Goal: Task Accomplishment & Management: Manage account settings

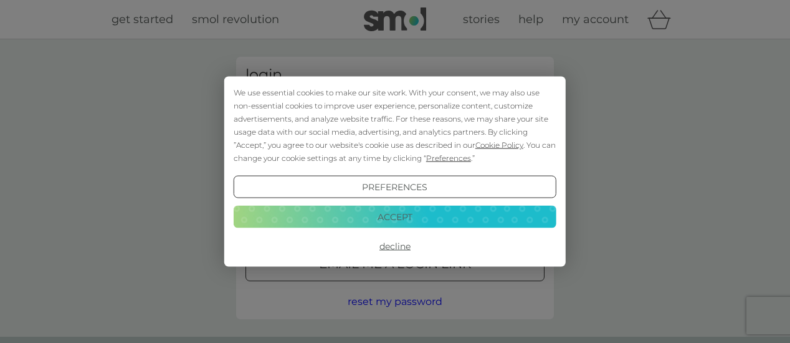
click at [401, 244] on button "Decline" at bounding box center [395, 246] width 323 height 22
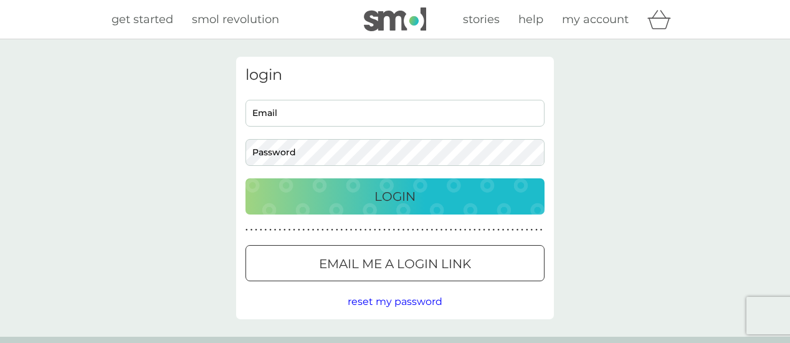
click at [355, 105] on input "Email" at bounding box center [395, 113] width 299 height 27
click at [307, 114] on input "Email" at bounding box center [395, 113] width 299 height 27
type input "[PERSON_NAME][EMAIL_ADDRESS][PERSON_NAME][DOMAIN_NAME]"
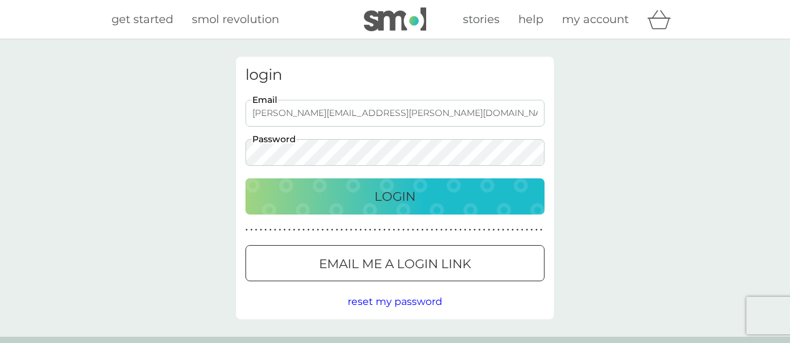
click at [327, 211] on button "Login" at bounding box center [395, 196] width 299 height 36
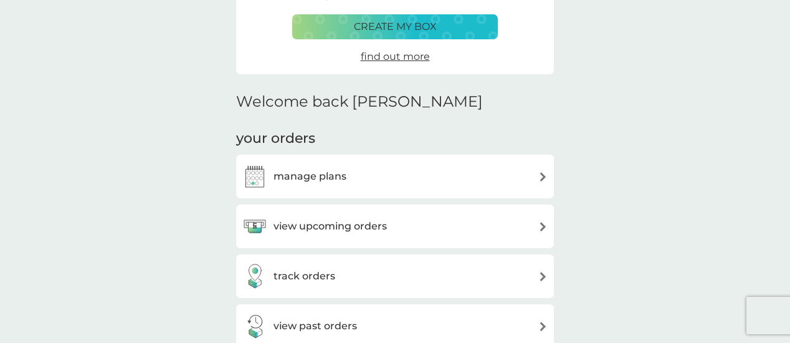
scroll to position [249, 0]
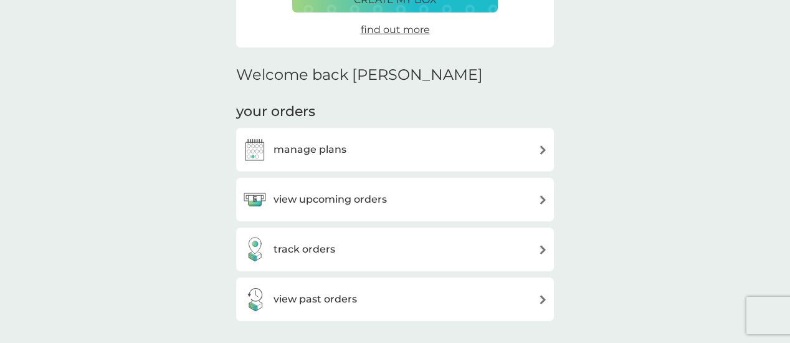
click at [543, 151] on img at bounding box center [543, 149] width 9 height 9
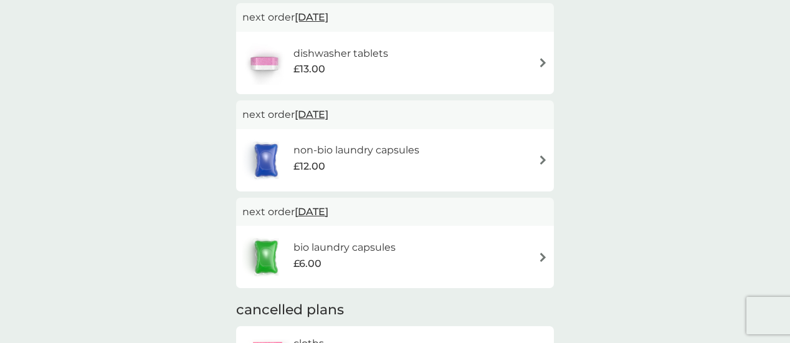
scroll to position [249, 0]
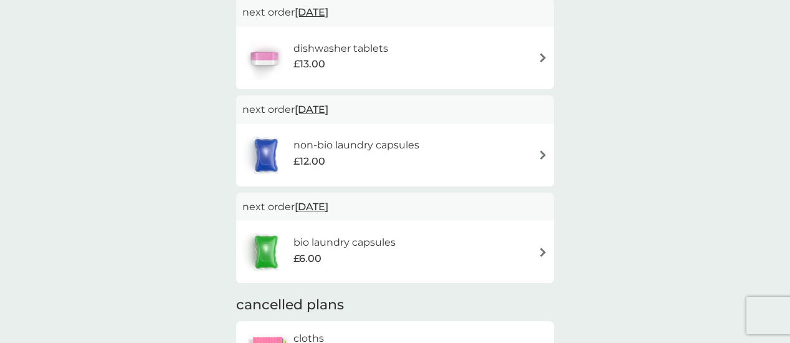
click at [545, 249] on img at bounding box center [543, 251] width 9 height 9
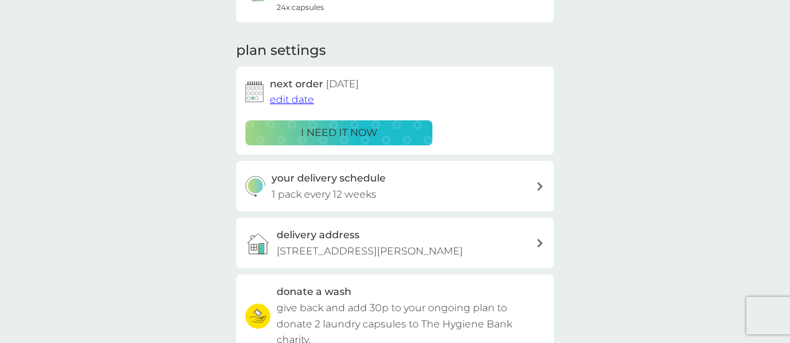
scroll to position [125, 0]
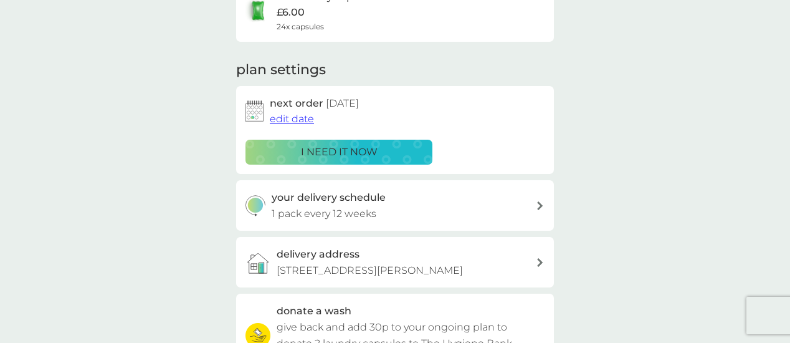
click at [290, 118] on span "edit date" at bounding box center [292, 119] width 44 height 12
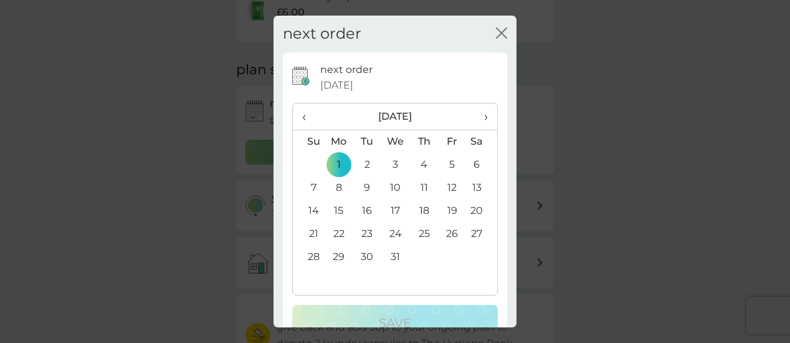
click at [478, 115] on span "›" at bounding box center [482, 116] width 12 height 26
click at [478, 117] on span "›" at bounding box center [482, 116] width 12 height 26
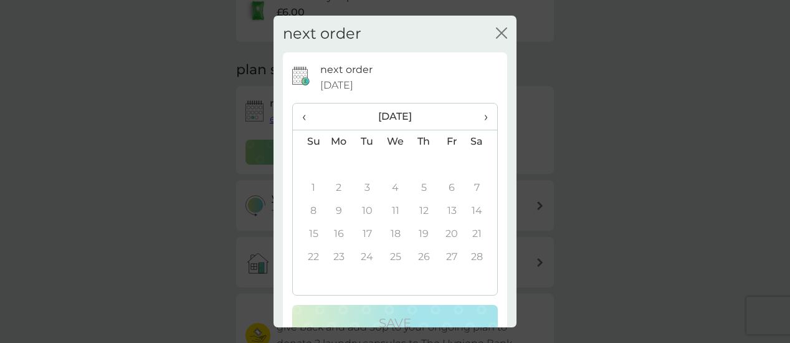
click at [478, 117] on span "›" at bounding box center [482, 116] width 12 height 26
click at [339, 192] on td "2" at bounding box center [339, 187] width 29 height 23
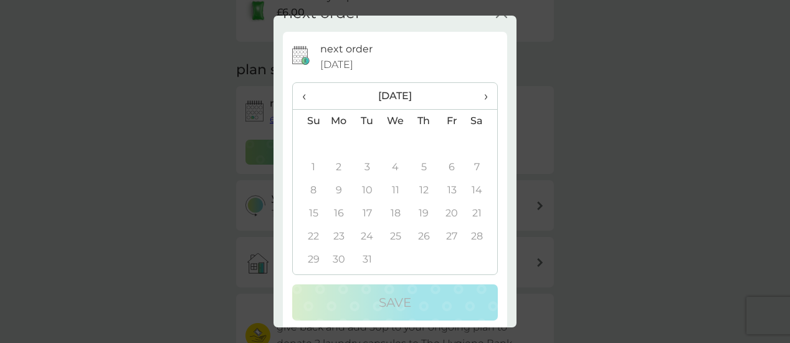
scroll to position [31, 0]
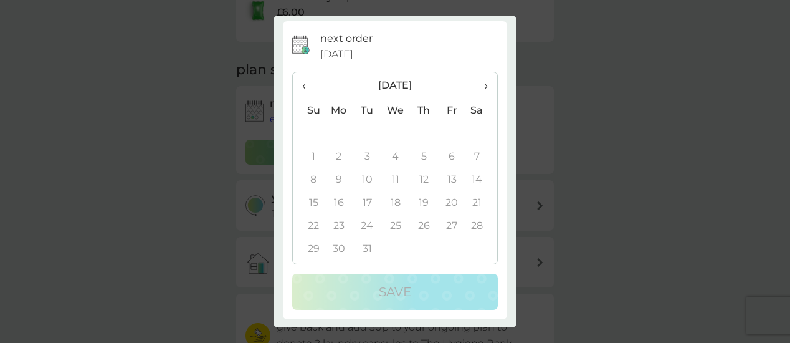
click at [306, 83] on span "‹" at bounding box center [308, 85] width 13 height 26
click at [302, 84] on span "‹" at bounding box center [308, 85] width 13 height 26
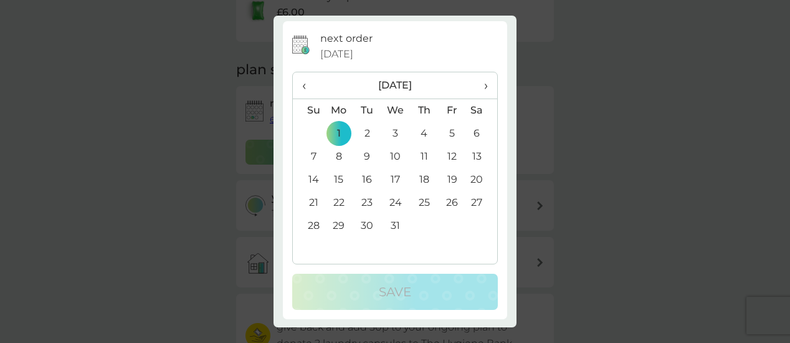
click at [436, 34] on div "next order 1 Dec 2025" at bounding box center [409, 47] width 178 height 32
click at [617, 66] on div "next order close next order 1 Dec 2025 ‹ December 2025 › Su Mo Tu We Th Fr Sa 3…" at bounding box center [395, 171] width 790 height 343
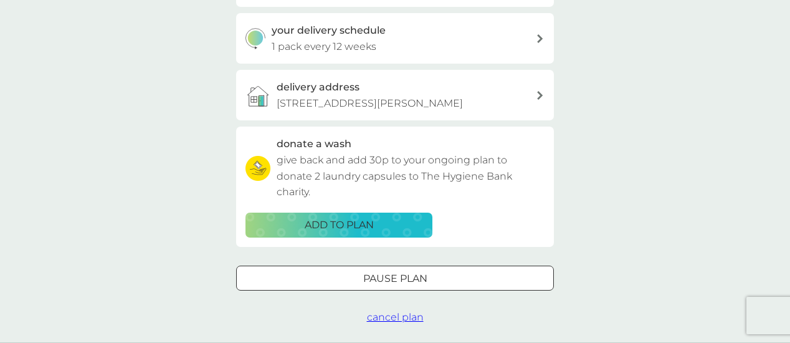
scroll to position [312, 0]
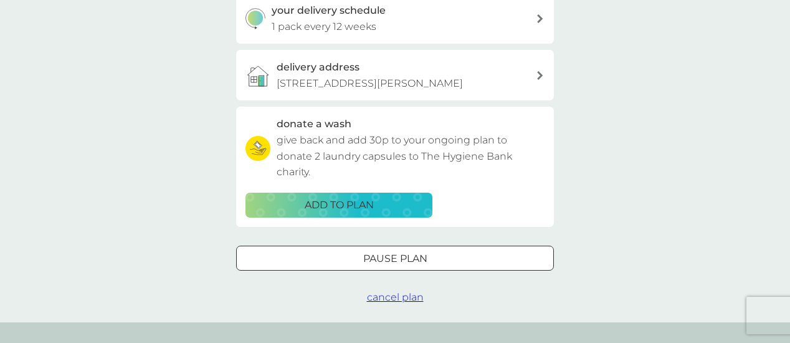
click at [482, 267] on div "Pause plan" at bounding box center [395, 259] width 317 height 16
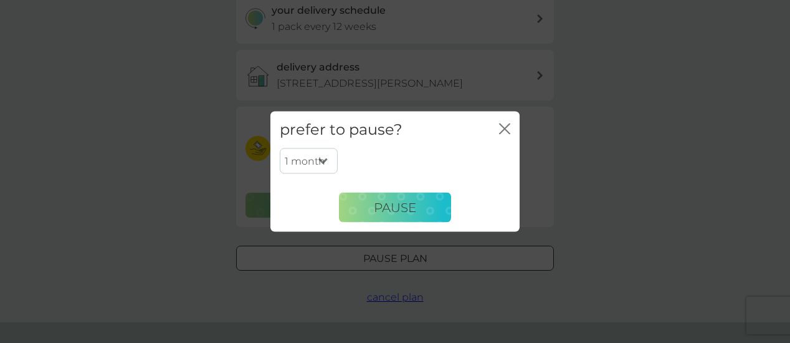
click at [327, 156] on select "1 month 2 months 3 months 4 months 5 months 6 months" at bounding box center [309, 161] width 58 height 26
select select "6"
click at [280, 148] on select "1 month 2 months 3 months 4 months 5 months 6 months" at bounding box center [309, 161] width 58 height 26
click at [407, 209] on span "Pause" at bounding box center [395, 206] width 42 height 15
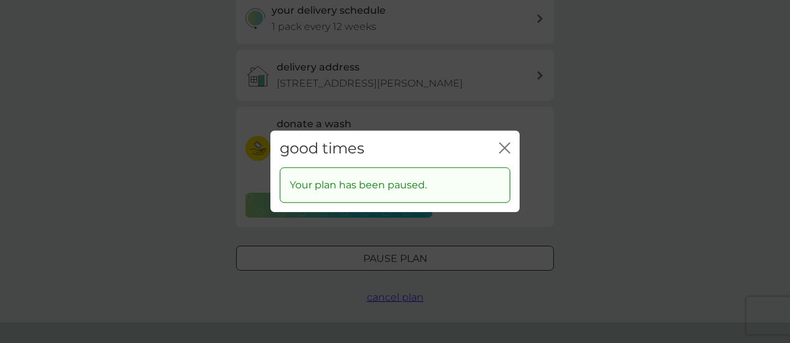
click at [509, 144] on icon "close" at bounding box center [507, 148] width 5 height 10
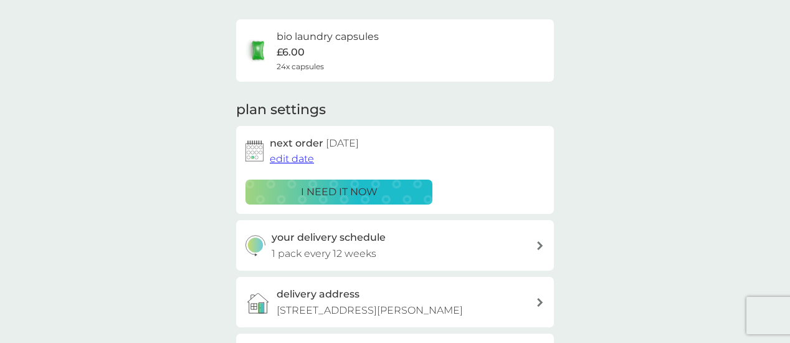
scroll to position [0, 0]
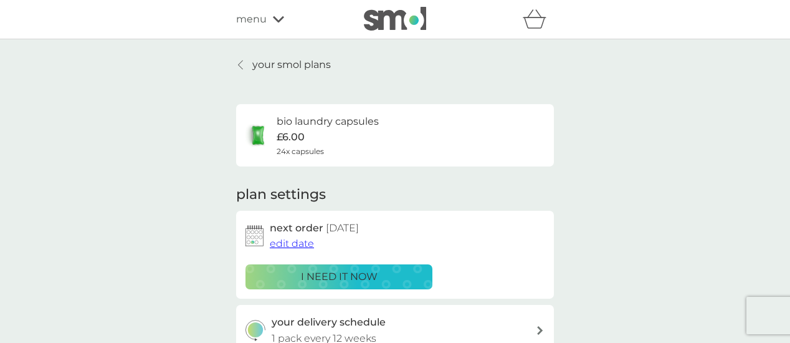
click at [241, 64] on icon at bounding box center [240, 65] width 5 height 10
